Goal: Task Accomplishment & Management: Manage account settings

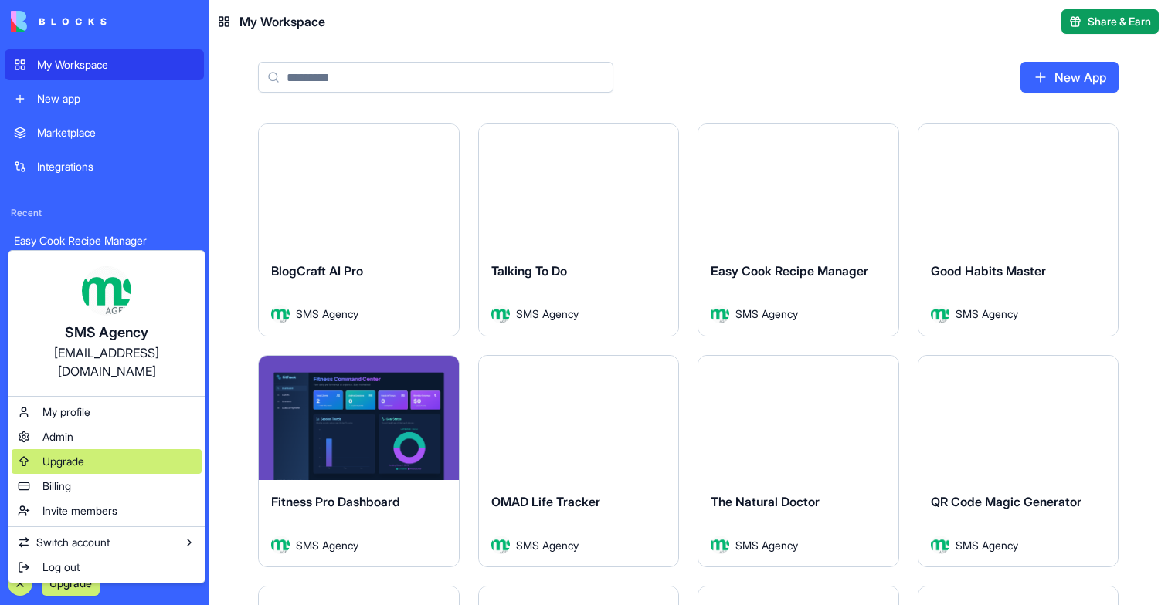
click at [71, 454] on span "Upgrade" at bounding box center [63, 461] width 42 height 15
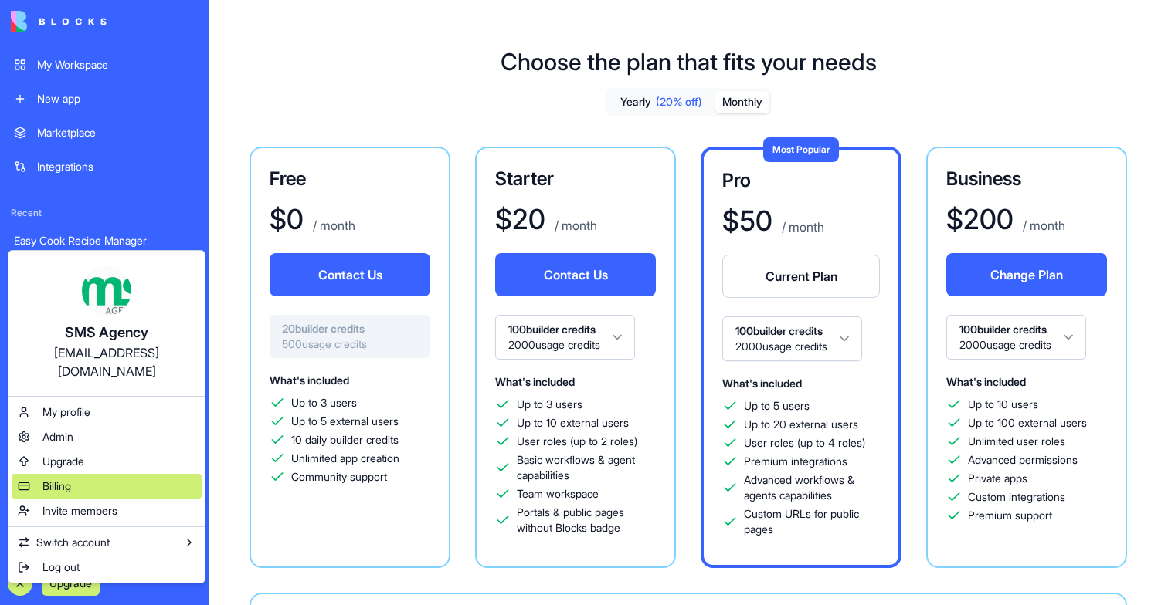
click at [65, 479] on span "Billing" at bounding box center [56, 486] width 29 height 15
